Goal: Task Accomplishment & Management: Manage account settings

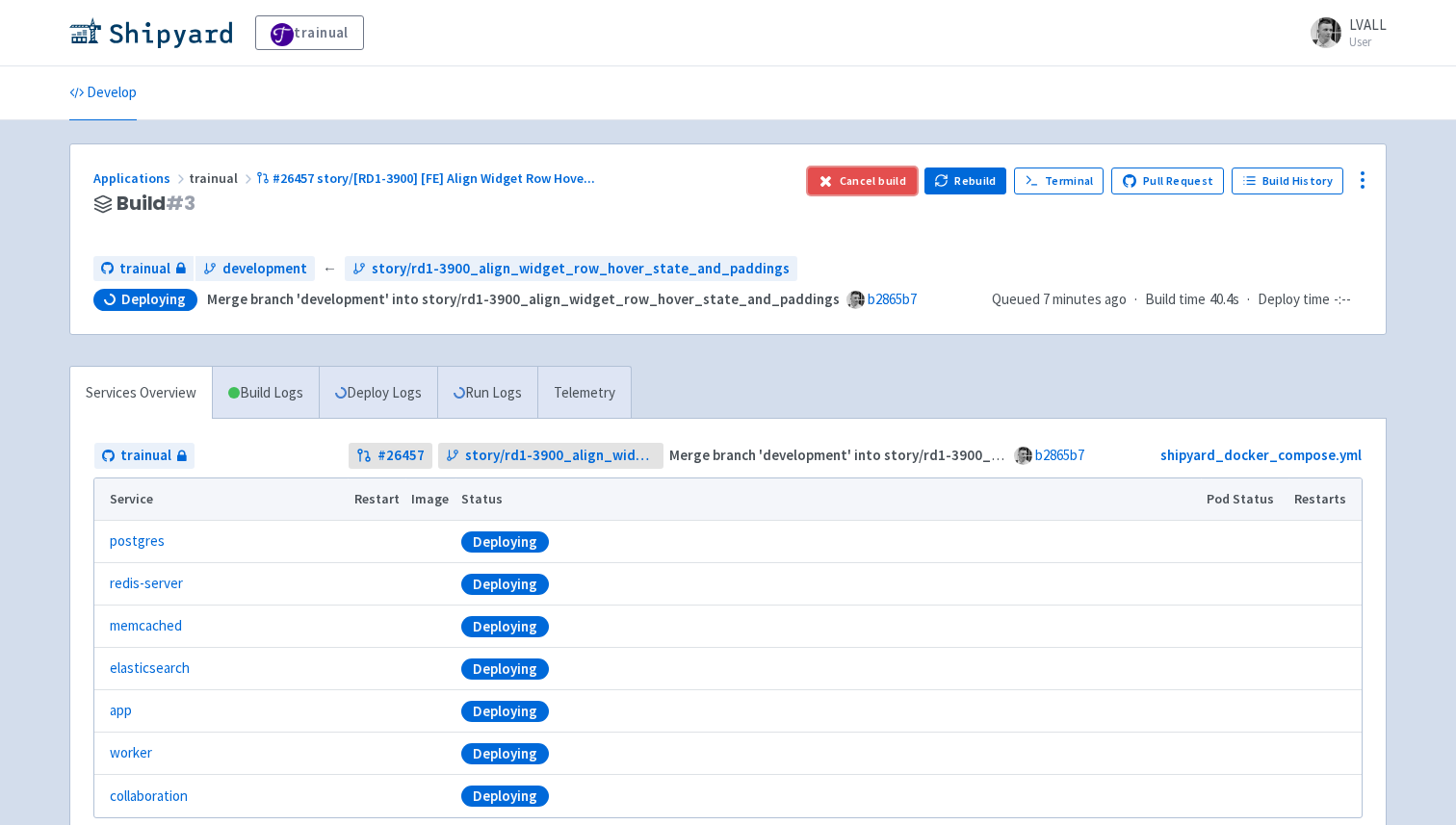
click at [848, 170] on button "Cancel build" at bounding box center [862, 182] width 108 height 27
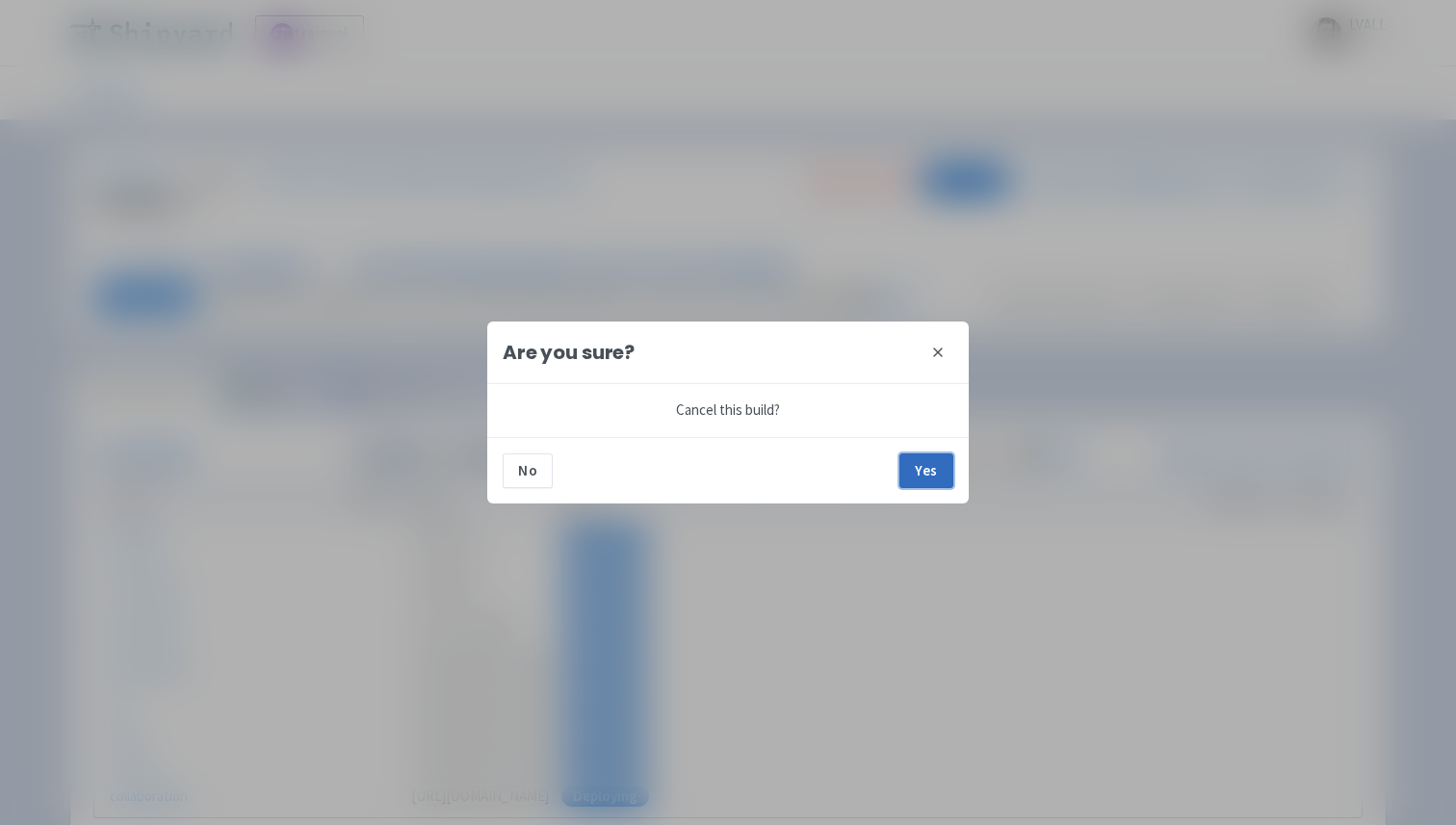
click at [925, 464] on button "Yes" at bounding box center [926, 472] width 54 height 35
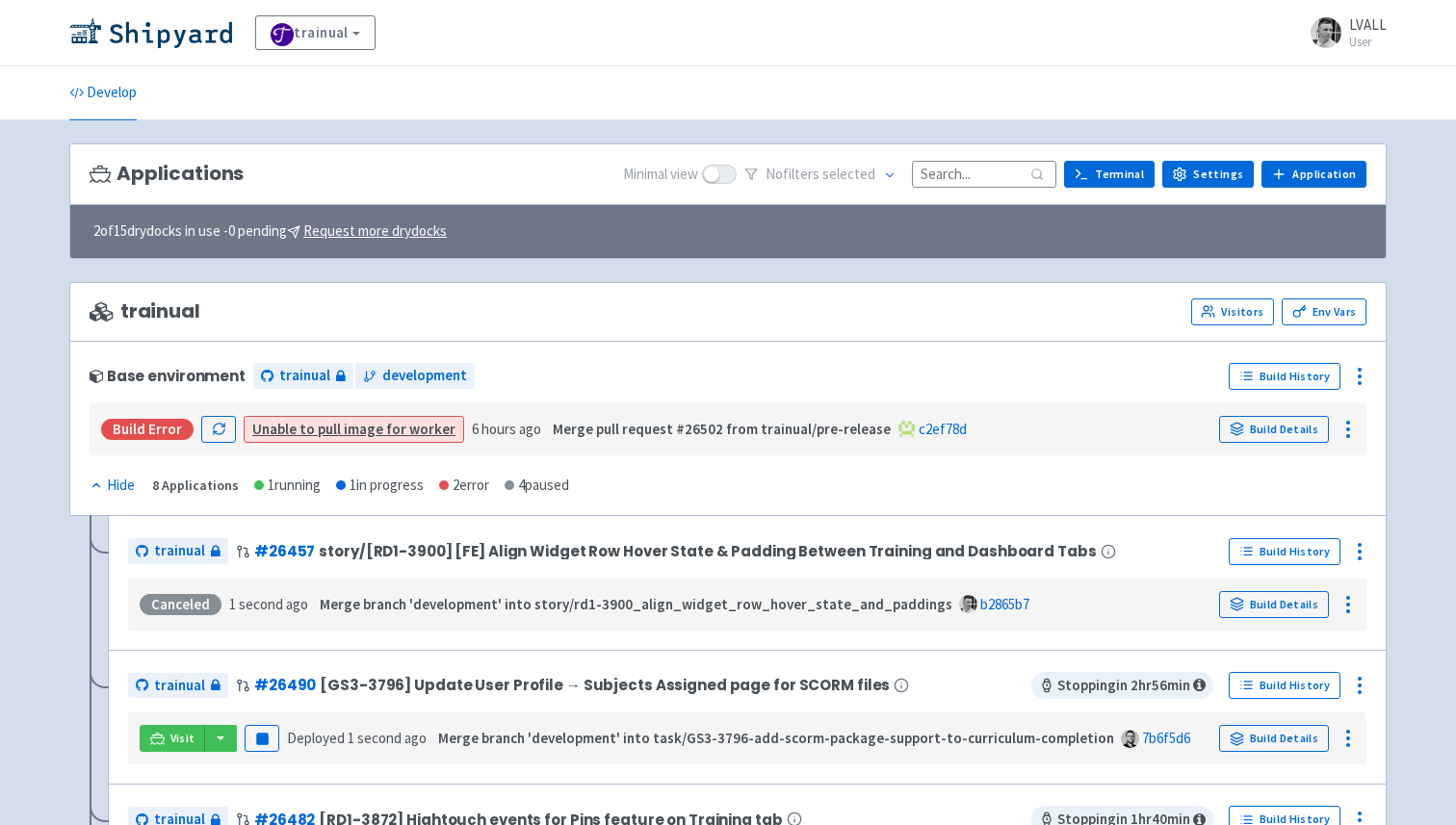
scroll to position [1, 0]
